Goal: Information Seeking & Learning: Learn about a topic

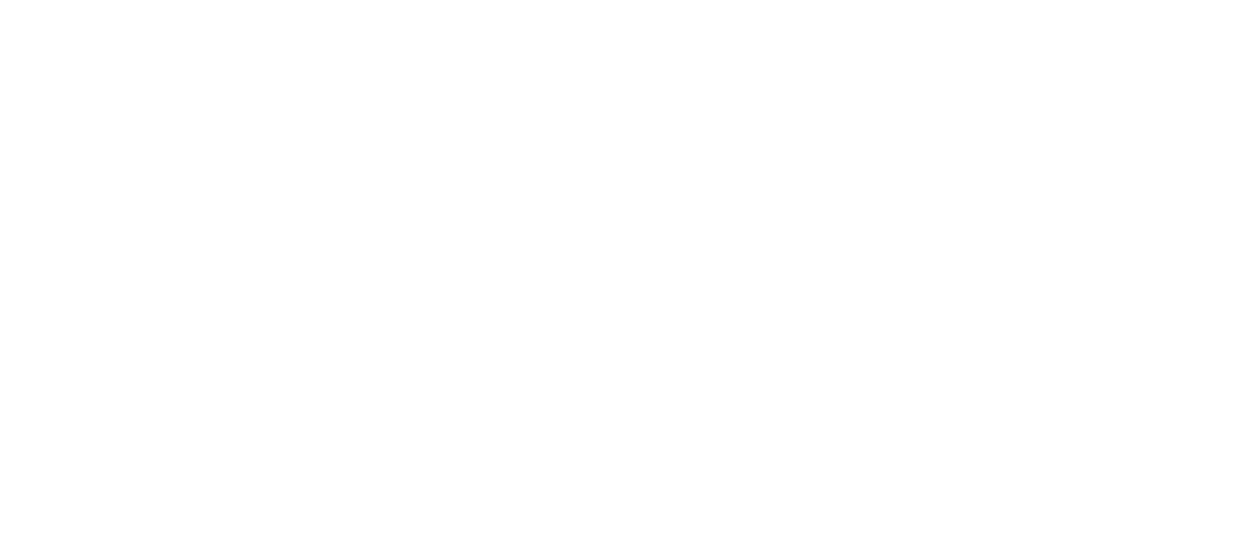
scroll to position [1371, 0]
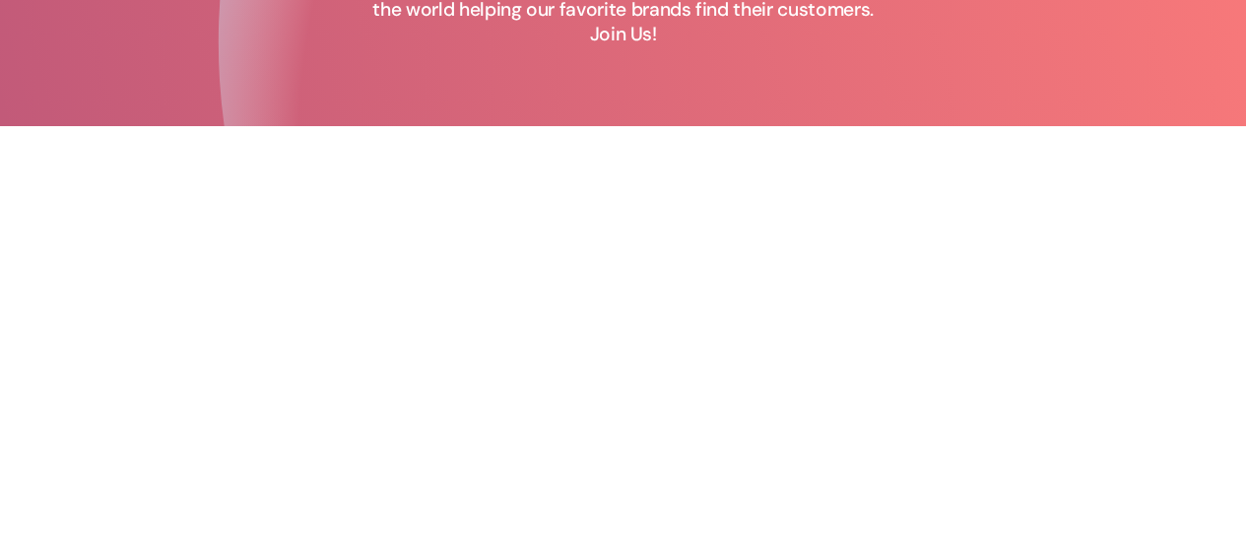
scroll to position [263, 0]
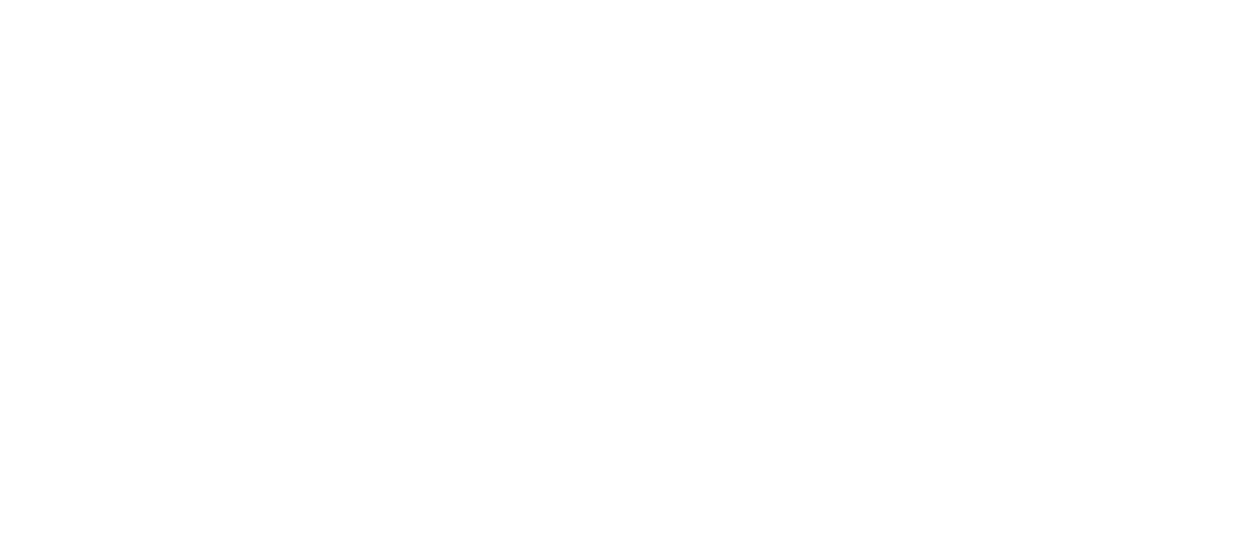
scroll to position [457, 0]
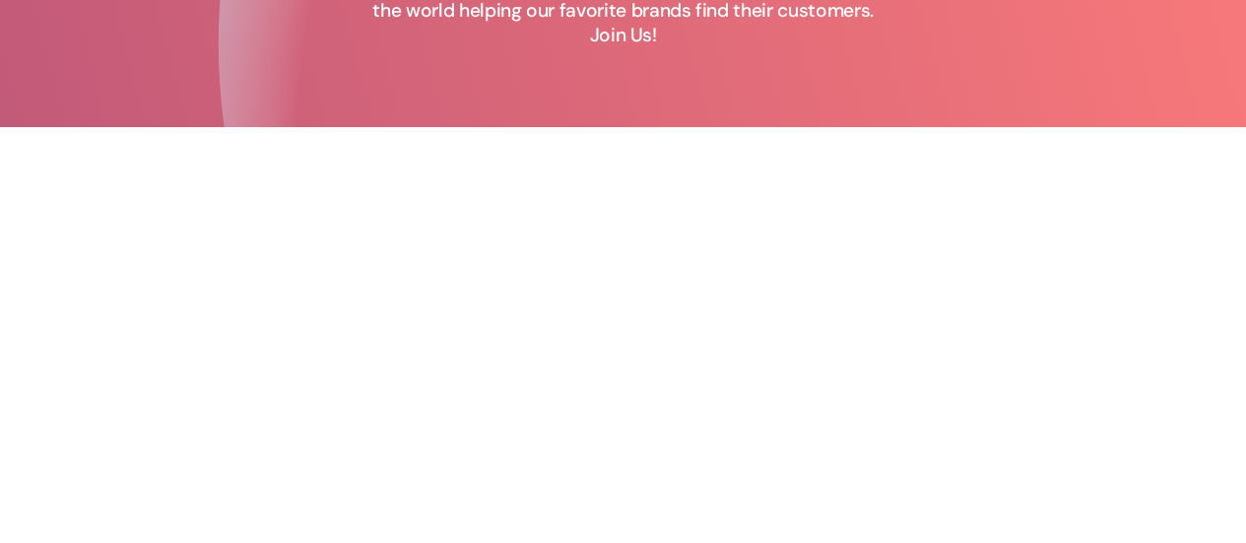
scroll to position [268, 0]
